Goal: Transaction & Acquisition: Book appointment/travel/reservation

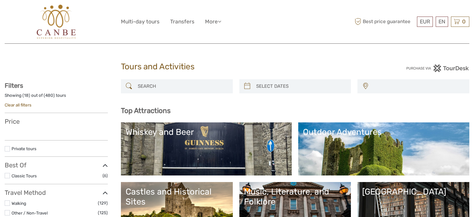
select select
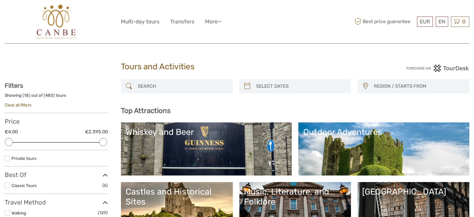
drag, startPoint x: 158, startPoint y: 83, endPoint x: 158, endPoint y: 79, distance: 3.4
click at [158, 83] on input "search" at bounding box center [182, 86] width 94 height 11
paste input "Combo: Cliffs of Moher, Boat Tour & Citysightseeing Tour [GEOGRAPHIC_DATA]"
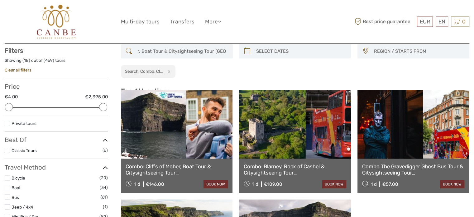
scroll to position [35, 0]
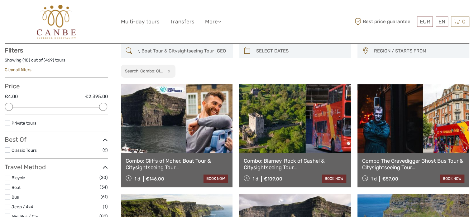
type input "Combo: Cliffs of Moher, Boat Tour & Citysightseeing Tour [GEOGRAPHIC_DATA]"
click at [181, 145] on link at bounding box center [177, 118] width 112 height 69
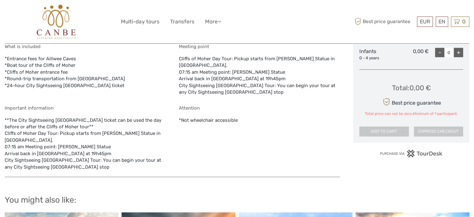
scroll to position [374, 0]
